Goal: Navigation & Orientation: Find specific page/section

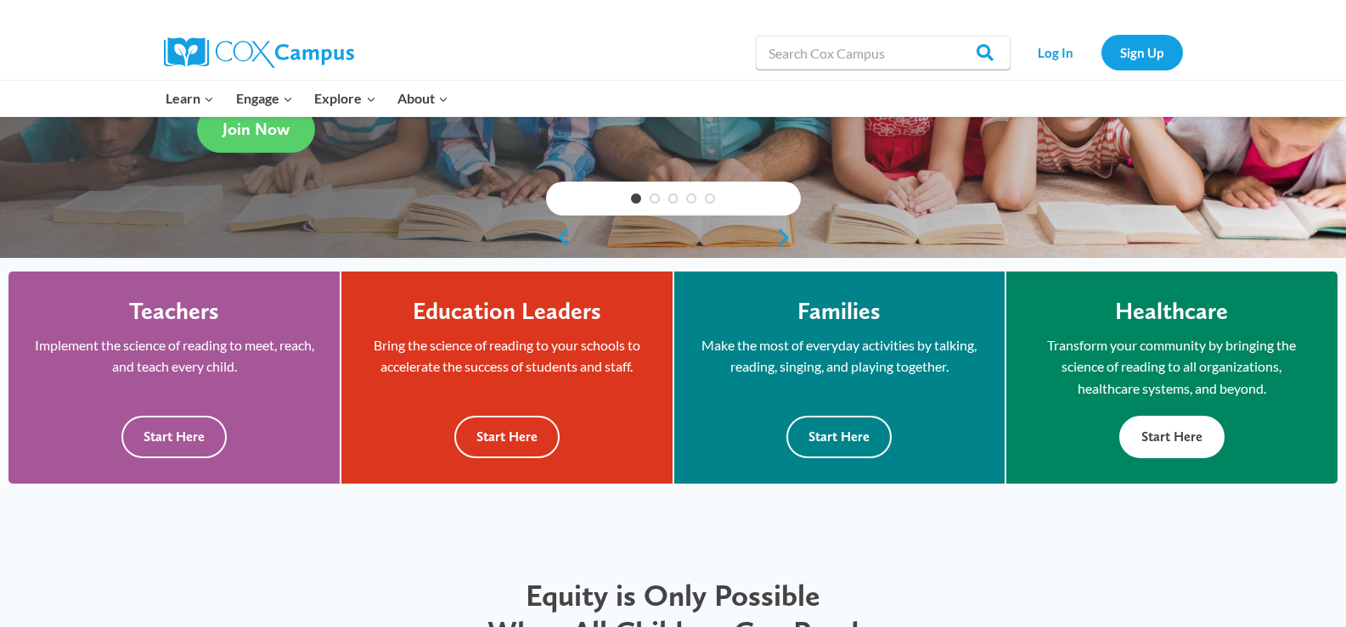
scroll to position [340, 0]
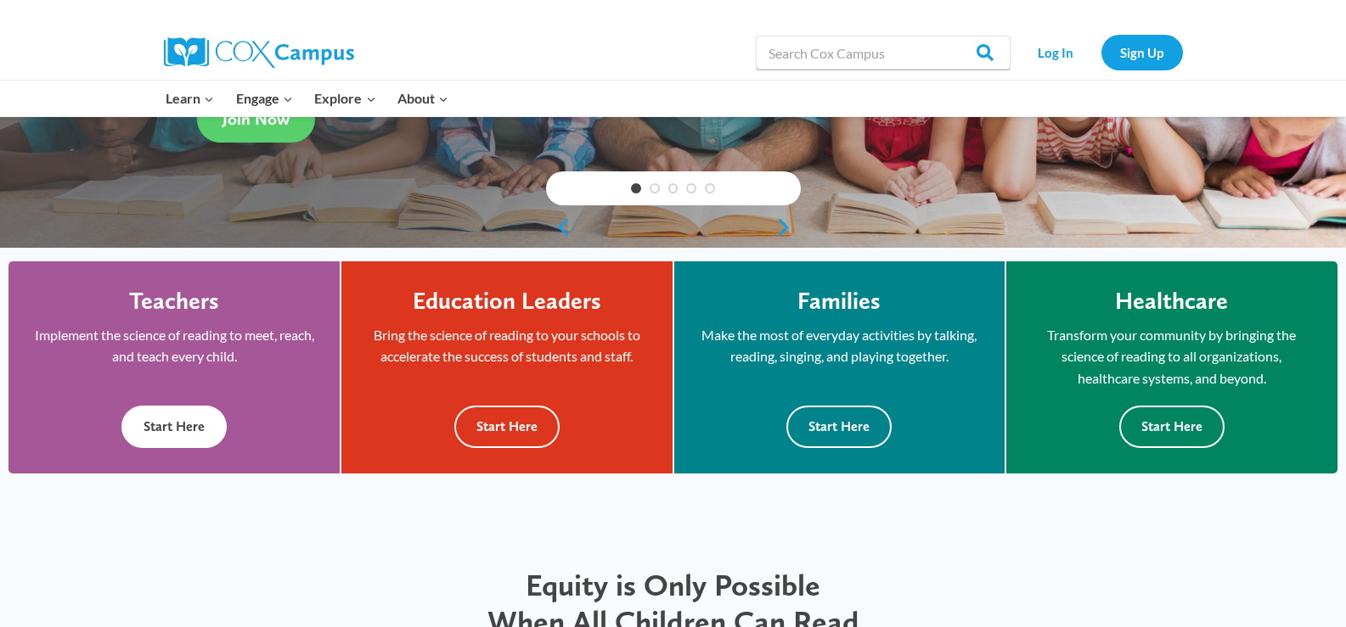
click at [188, 424] on button "Start Here" at bounding box center [173, 427] width 105 height 42
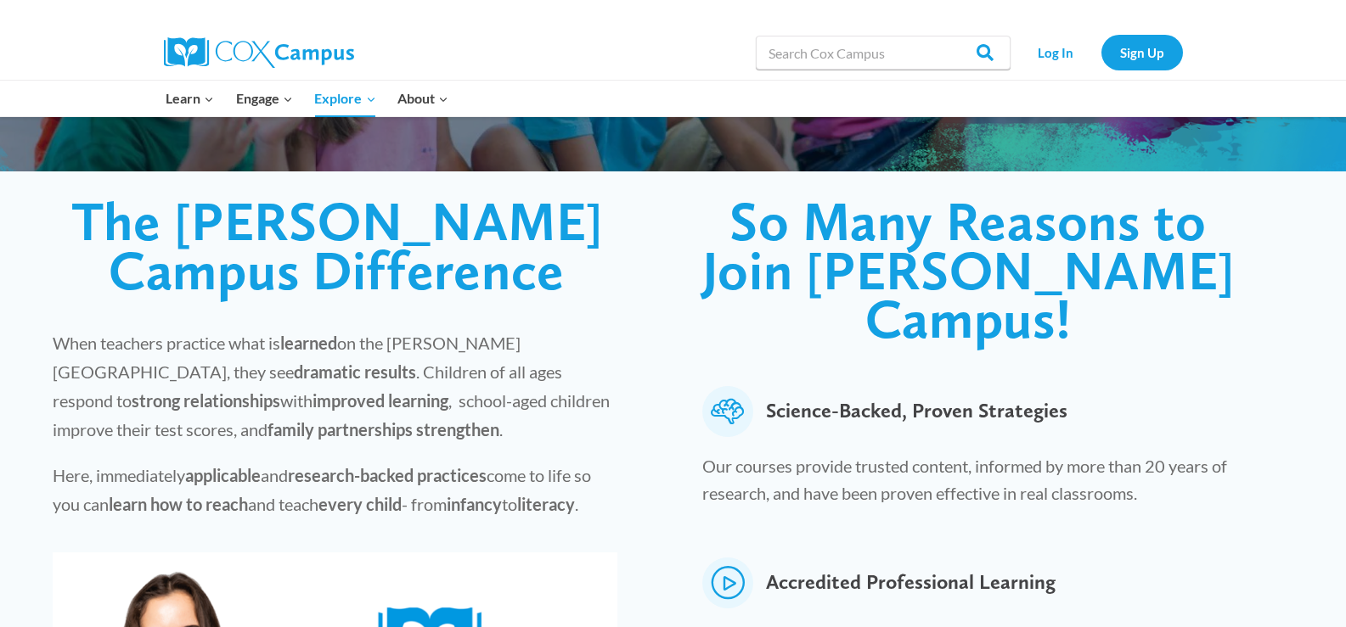
scroll to position [340, 0]
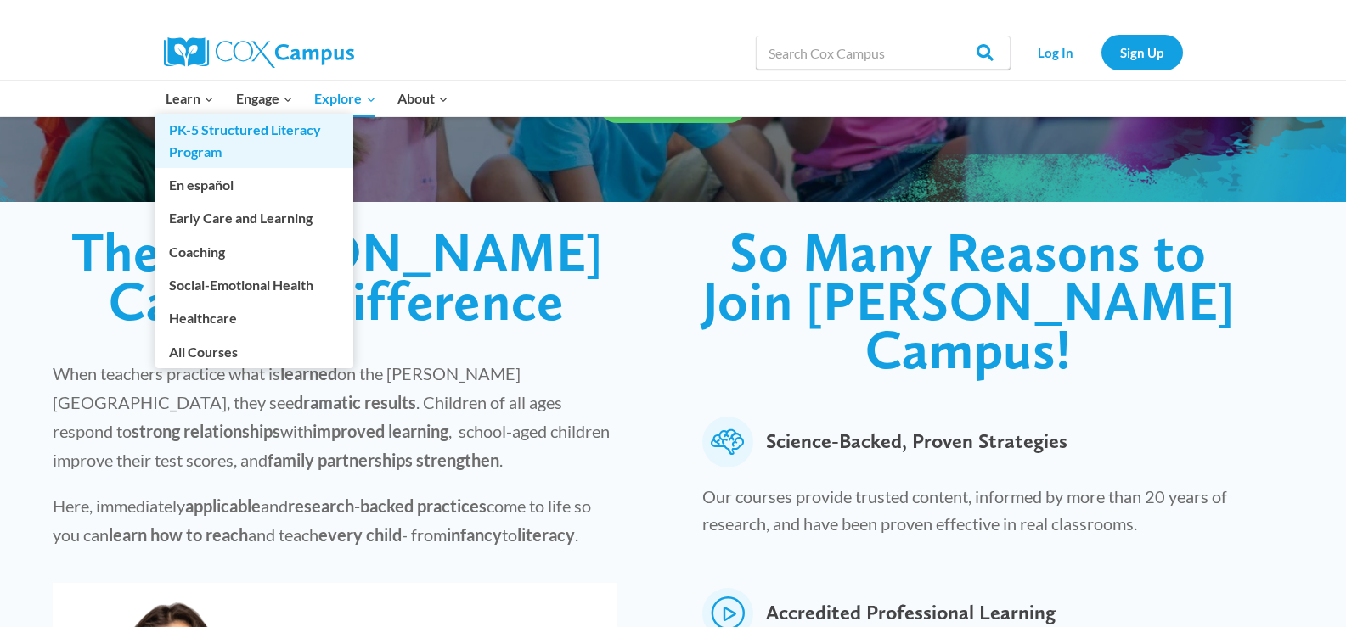
click at [195, 137] on link "PK-5 Structured Literacy Program" at bounding box center [254, 141] width 198 height 54
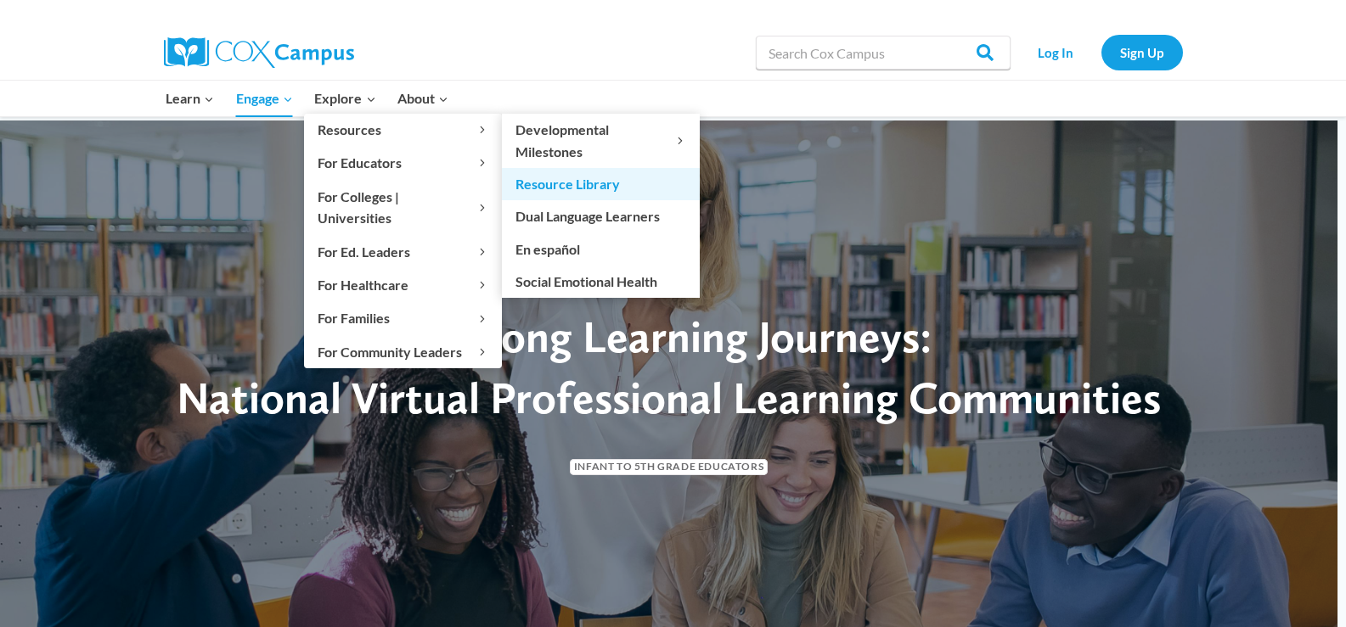
click at [560, 183] on link "Resource Library" at bounding box center [601, 184] width 198 height 32
